Goal: Task Accomplishment & Management: Use online tool/utility

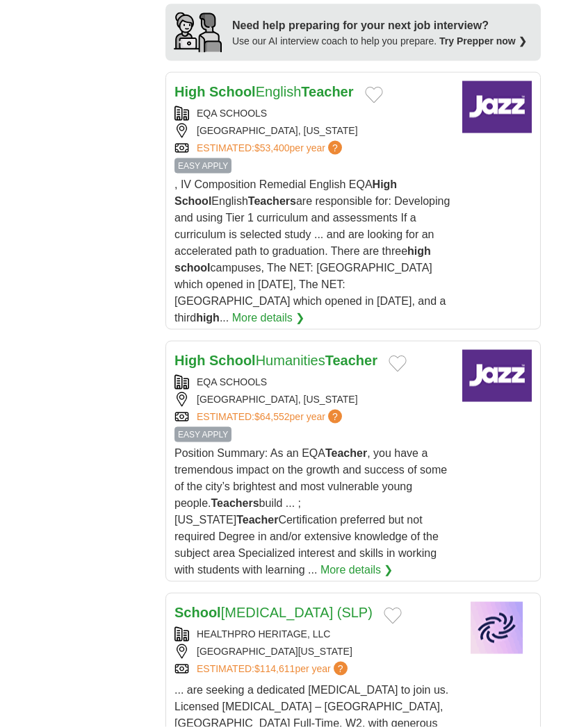
scroll to position [1955, 0]
click at [320, 561] on link "More details ❯" at bounding box center [356, 569] width 73 height 17
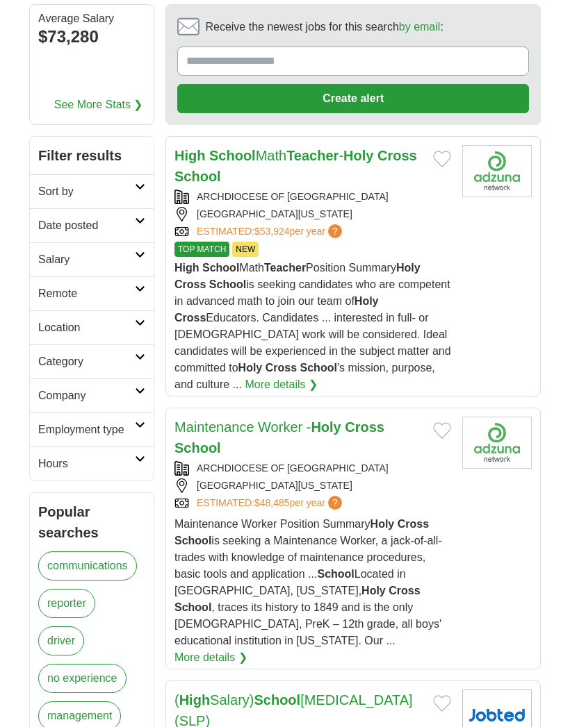
scroll to position [0, 0]
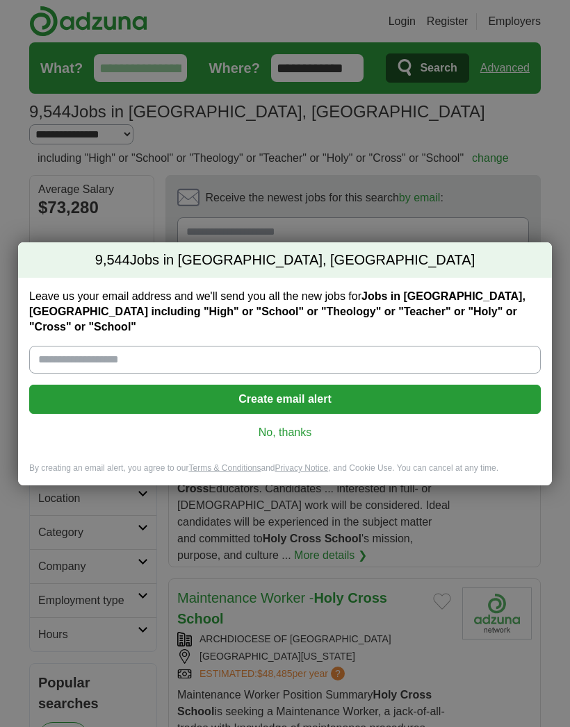
click at [313, 425] on link "No, thanks" at bounding box center [284, 432] width 489 height 15
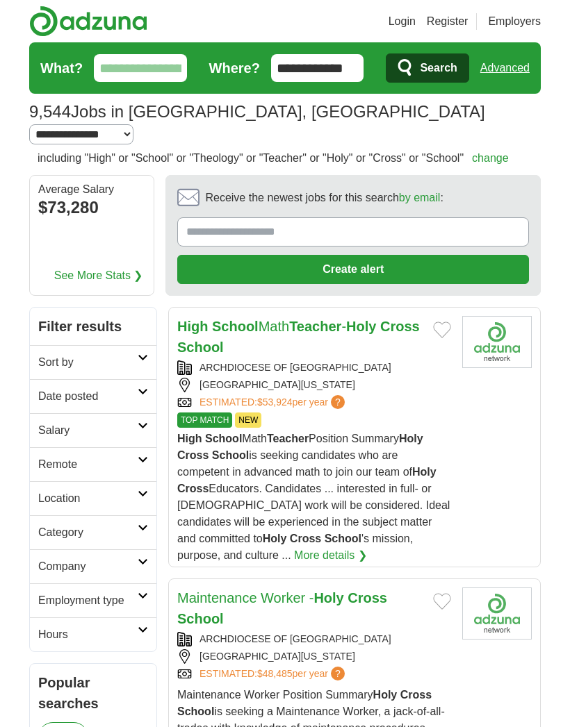
click at [133, 124] on select "**********" at bounding box center [81, 134] width 104 height 20
click at [347, 64] on input "**********" at bounding box center [317, 68] width 93 height 28
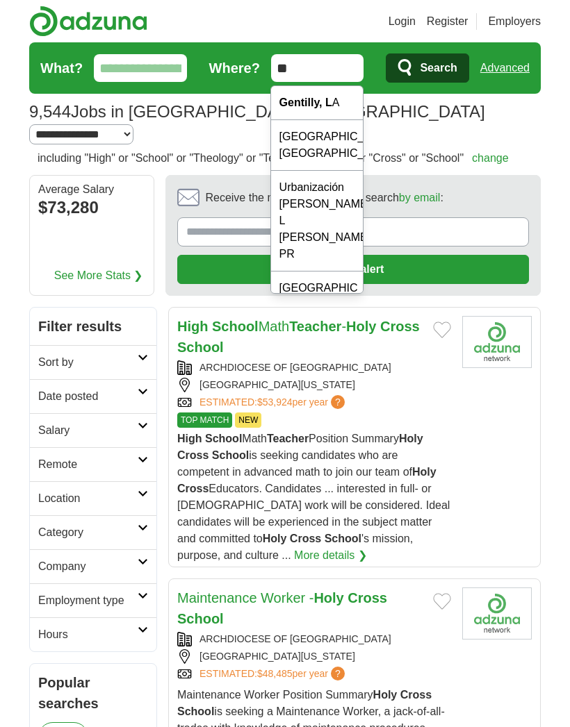
type input "*"
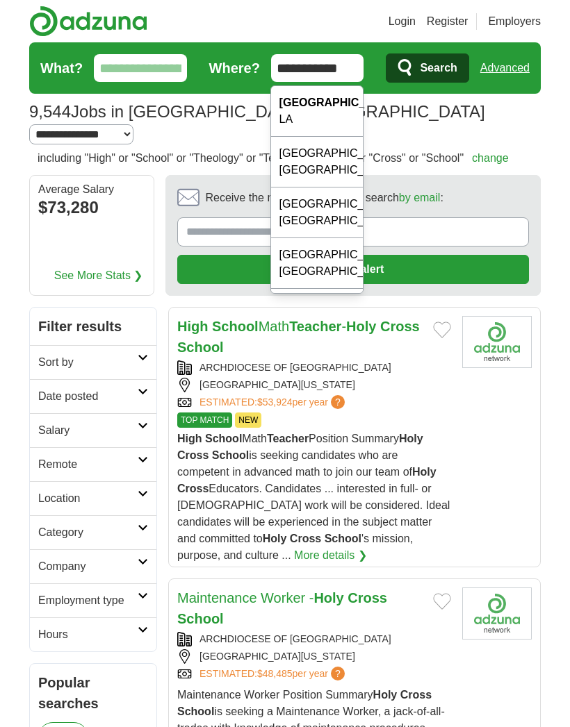
click at [340, 101] on strong "[GEOGRAPHIC_DATA]" at bounding box center [338, 103] width 119 height 12
type input "**********"
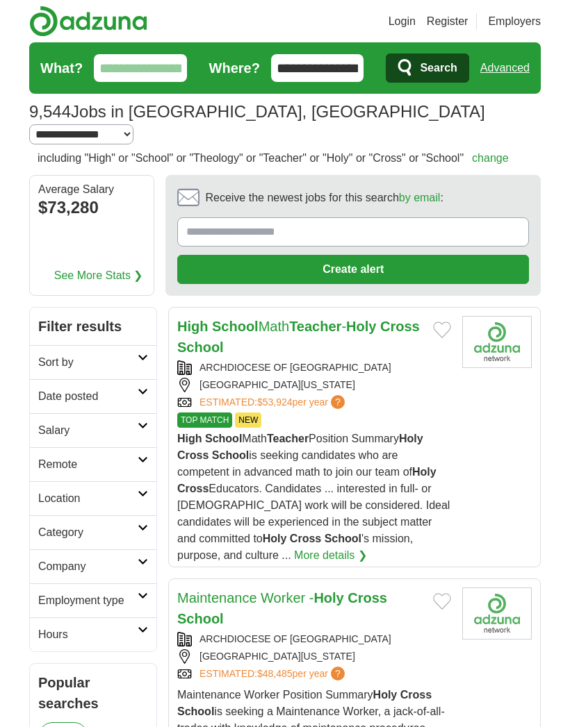
click at [146, 515] on link "Category" at bounding box center [93, 532] width 126 height 34
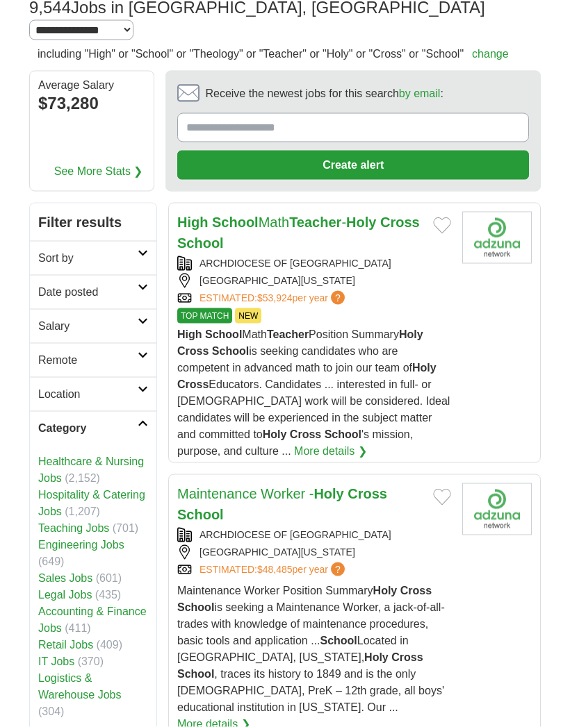
scroll to position [108, 0]
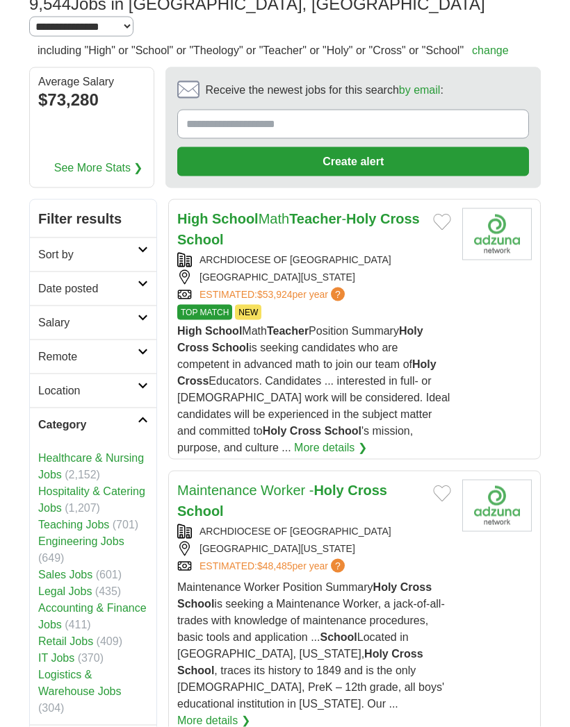
click at [131, 452] on link "Healthcare & Nursing Jobs" at bounding box center [91, 466] width 106 height 28
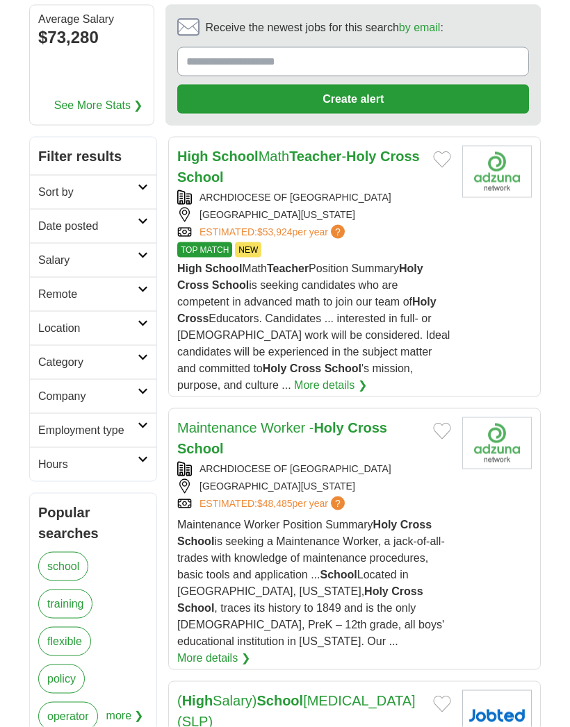
click at [139, 184] on icon at bounding box center [143, 187] width 10 height 7
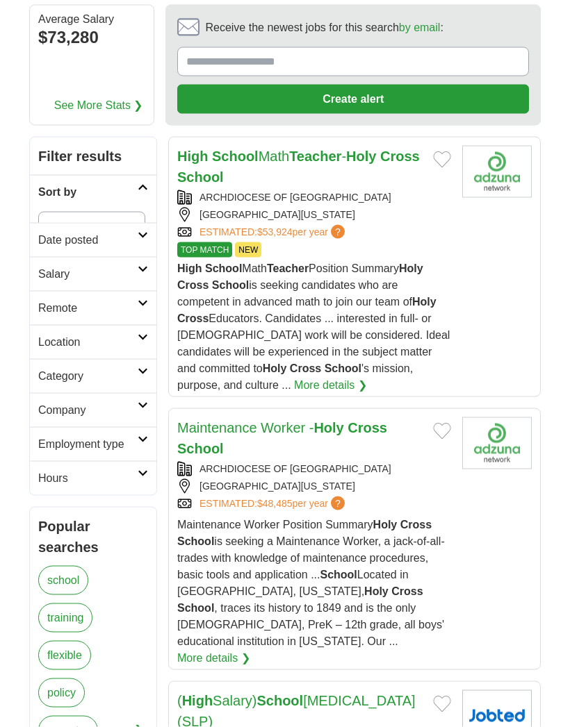
scroll to position [170, 0]
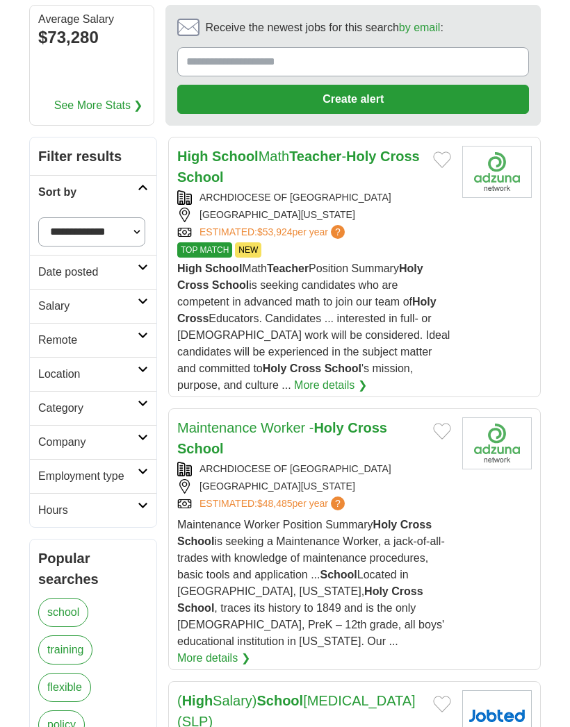
click at [142, 400] on icon at bounding box center [143, 403] width 10 height 7
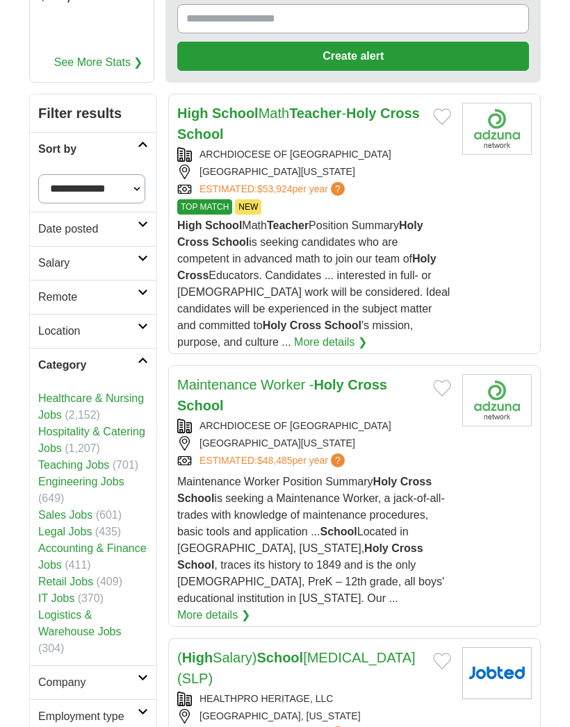
scroll to position [213, 0]
click at [97, 459] on link "Teaching Jobs" at bounding box center [73, 465] width 71 height 12
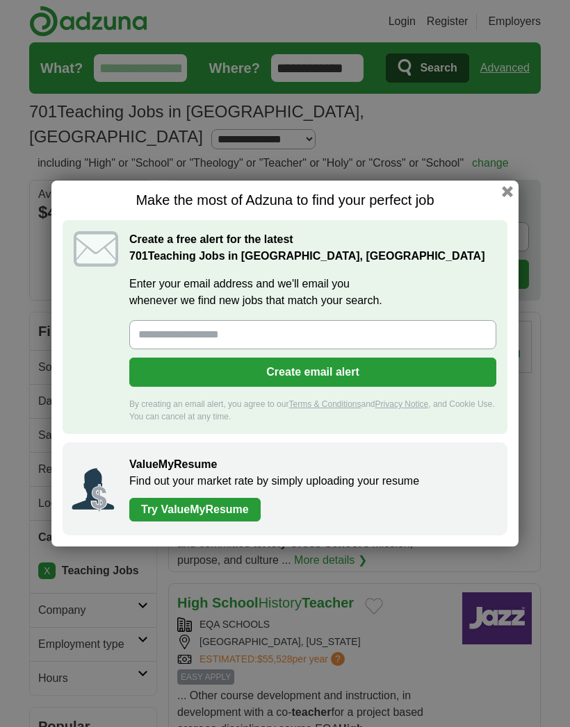
click at [513, 184] on div "Make the most of Adzuna to find your perfect job Create a free alert for the la…" at bounding box center [284, 364] width 467 height 366
click at [510, 206] on div "Make the most of Adzuna to find your perfect job Create a free alert for the la…" at bounding box center [284, 364] width 467 height 366
click at [502, 195] on button "button" at bounding box center [507, 191] width 11 height 11
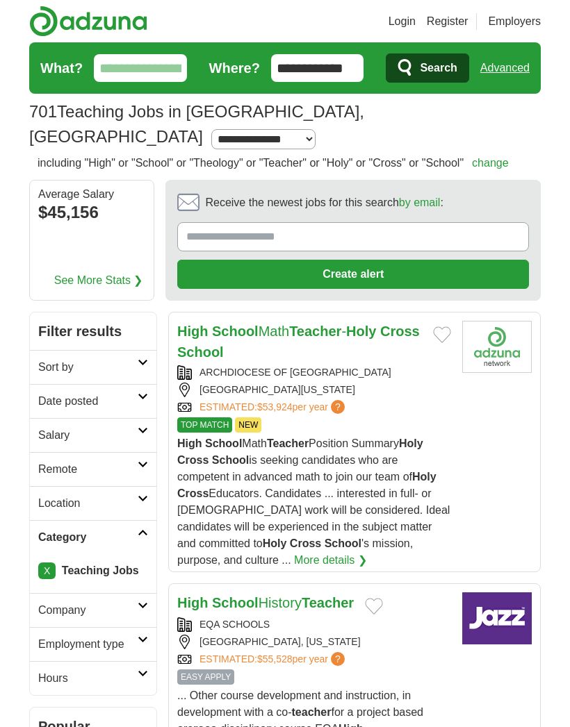
click at [354, 65] on input "**********" at bounding box center [317, 68] width 93 height 28
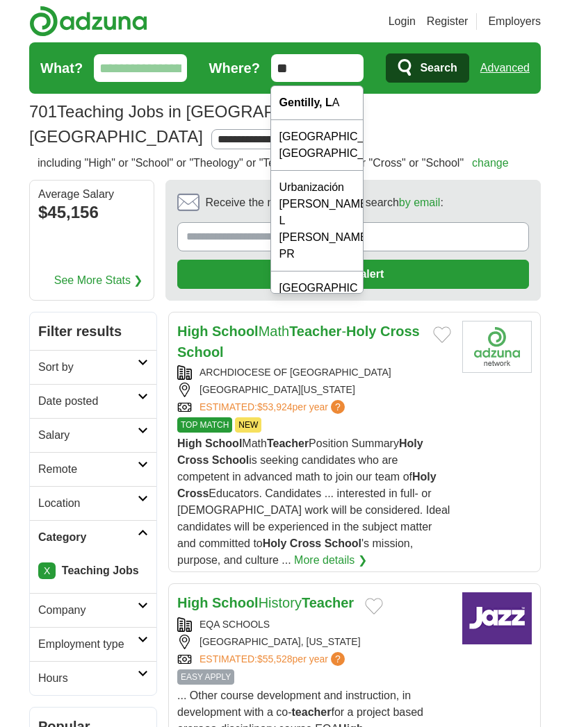
type input "*"
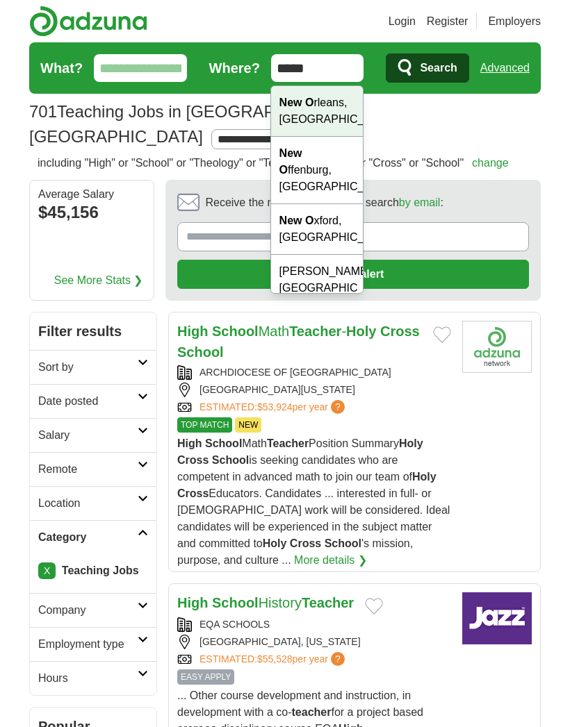
click at [323, 95] on div "New O rleans, LA" at bounding box center [317, 111] width 92 height 51
type input "**********"
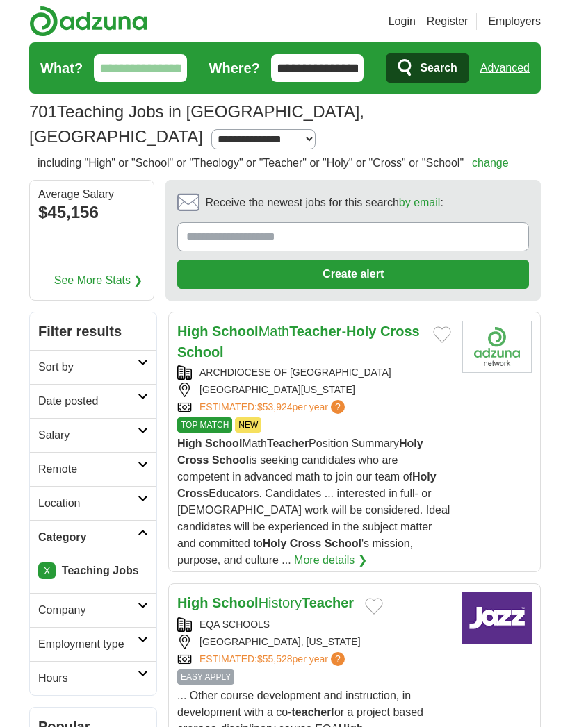
click at [146, 350] on link "Sort by" at bounding box center [93, 367] width 126 height 34
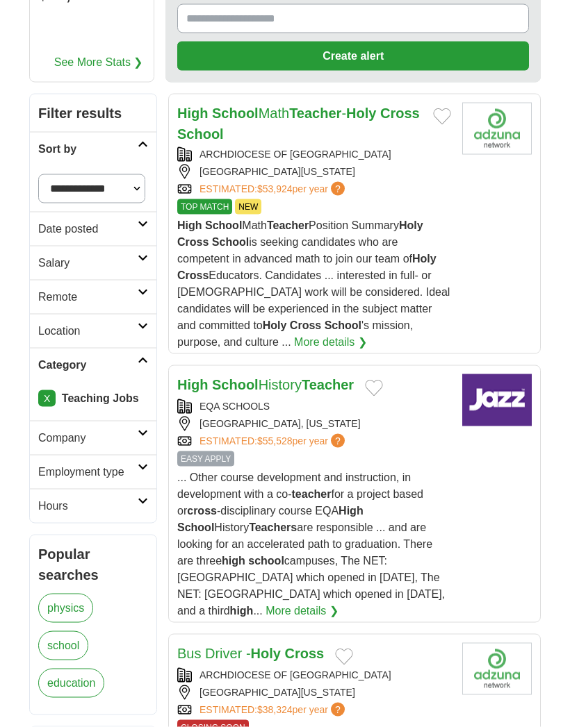
scroll to position [219, 0]
click at [140, 463] on icon at bounding box center [143, 466] width 10 height 7
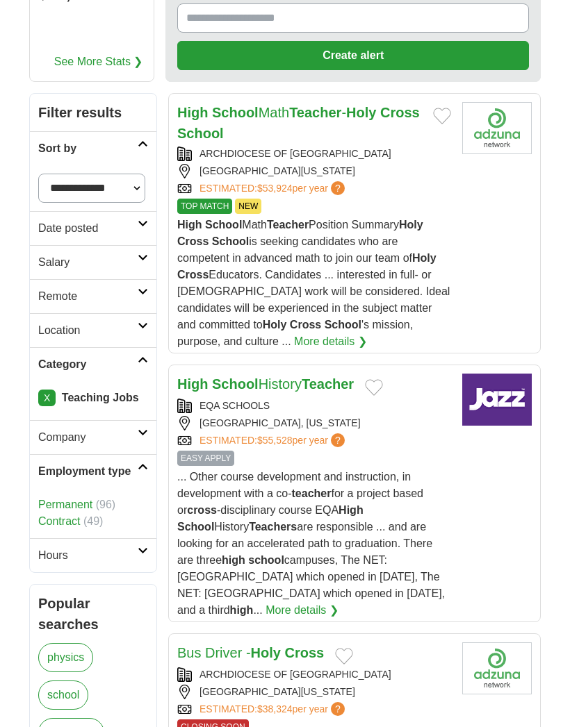
click at [84, 499] on link "Permanent" at bounding box center [65, 505] width 54 height 12
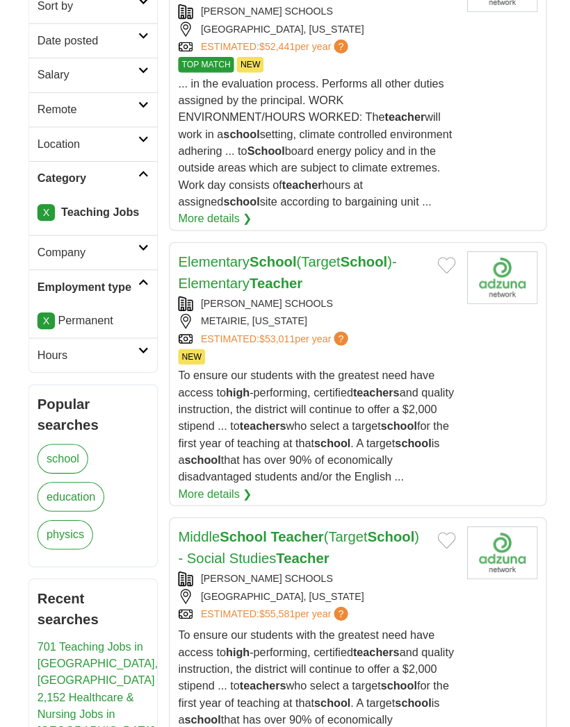
scroll to position [353, 0]
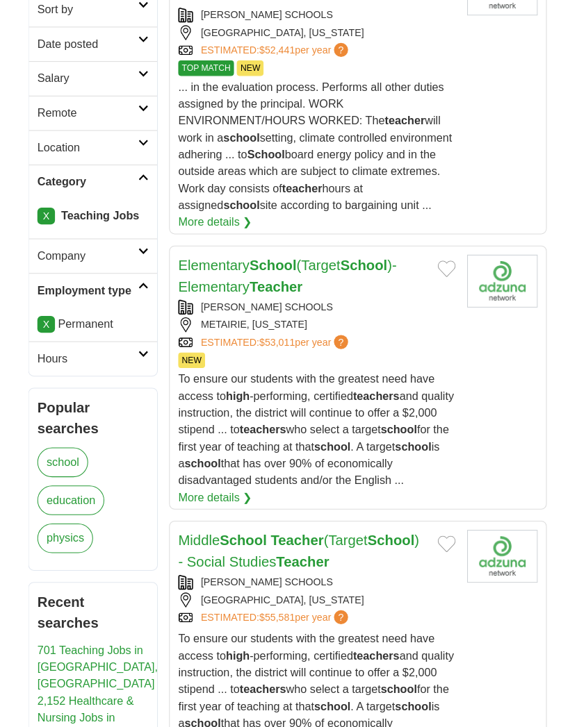
click at [92, 479] on link "education" at bounding box center [71, 493] width 66 height 29
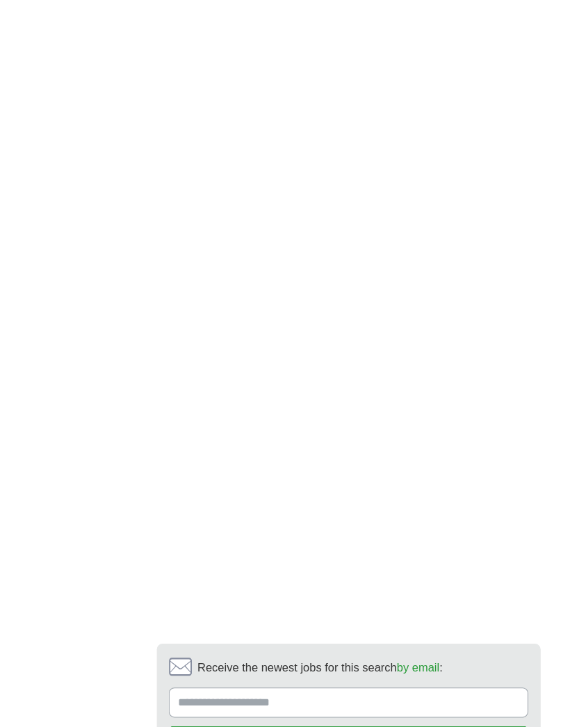
scroll to position [3155, 0]
